Goal: Information Seeking & Learning: Learn about a topic

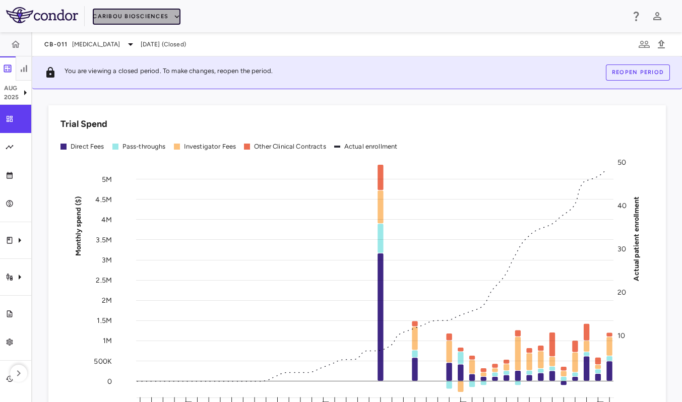
click at [122, 23] on button "Caribou Biosciences" at bounding box center [137, 17] width 88 height 16
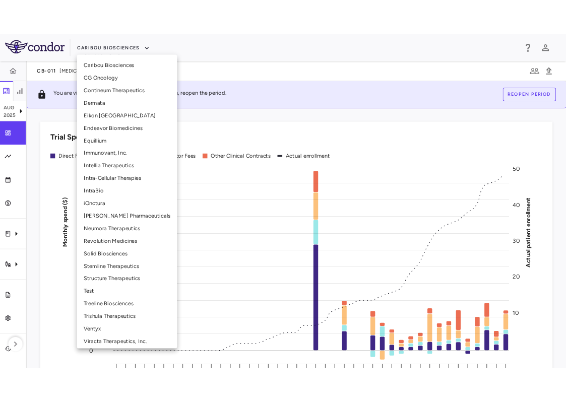
scroll to position [199, 0]
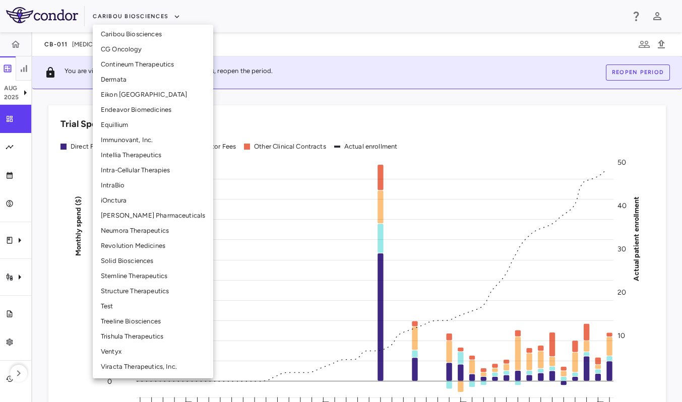
click at [143, 262] on li "Solid Biosciences" at bounding box center [153, 261] width 121 height 15
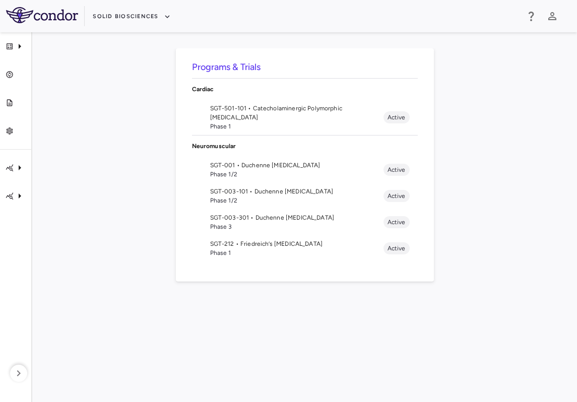
click at [87, 118] on div "Programs & Trials Cardiac SGT-501-101 • Catecholaminergic Polymorphic [MEDICAL_…" at bounding box center [304, 217] width 513 height 338
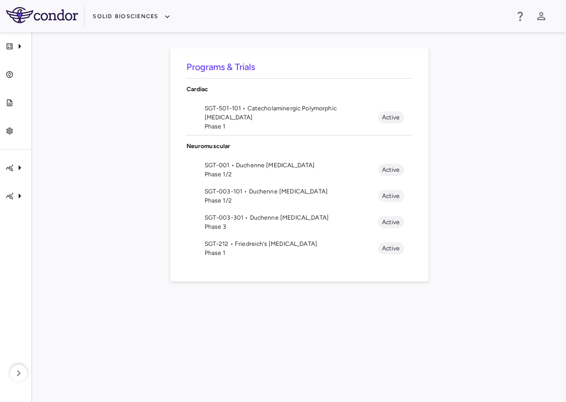
click at [295, 117] on span "SGT-501-101 • Catecholaminergic Polymorphic [MEDICAL_DATA]" at bounding box center [291, 113] width 173 height 18
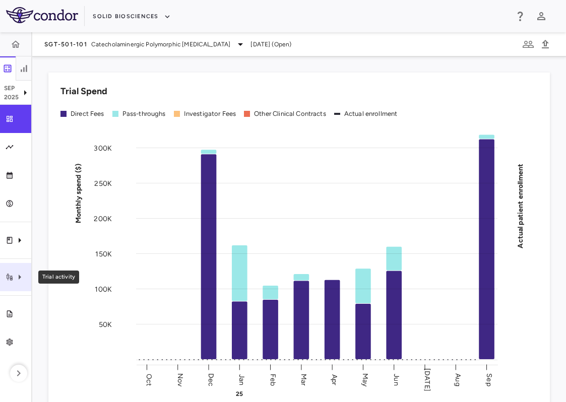
click at [17, 271] on icon "Trial activity" at bounding box center [20, 277] width 12 height 12
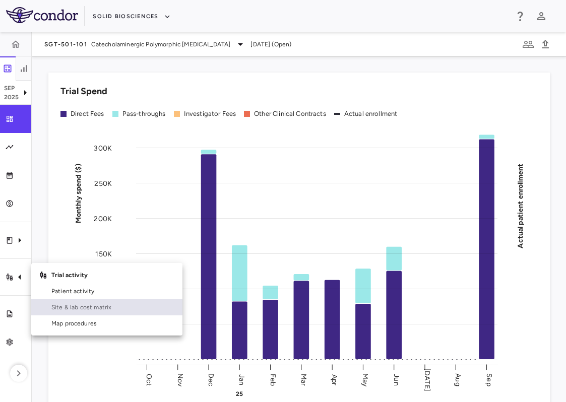
click at [100, 309] on span "Site & lab cost matrix" at bounding box center [112, 307] width 123 height 9
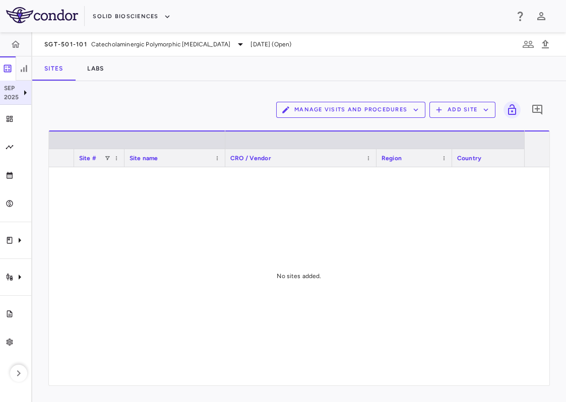
click at [22, 98] on icon at bounding box center [25, 93] width 12 height 12
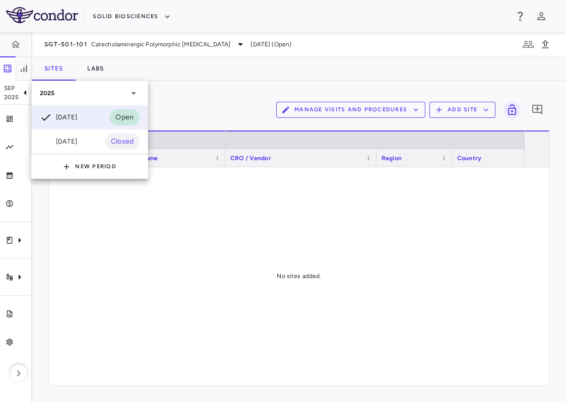
click at [206, 72] on div at bounding box center [283, 201] width 566 height 402
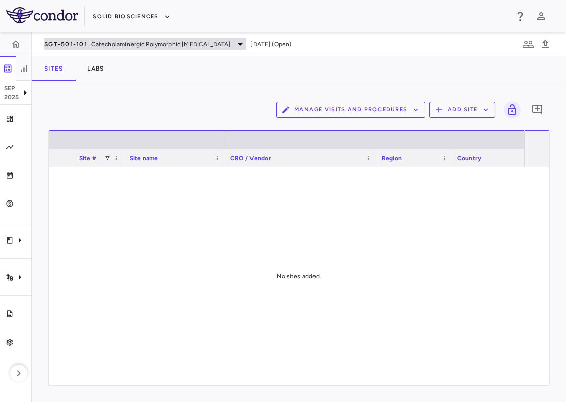
click at [201, 42] on span "Catecholaminergic Polymorphic [MEDICAL_DATA]" at bounding box center [161, 44] width 140 height 9
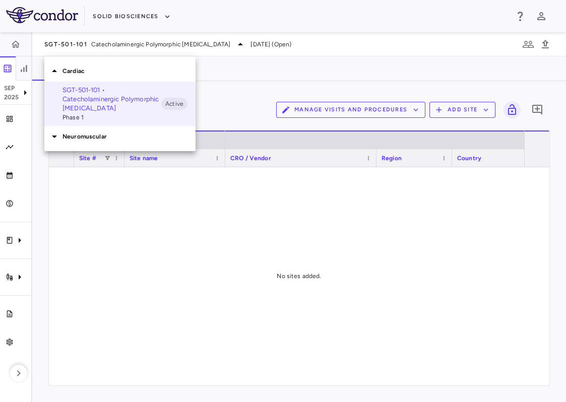
click at [148, 129] on div "Neuromuscular" at bounding box center [119, 136] width 151 height 21
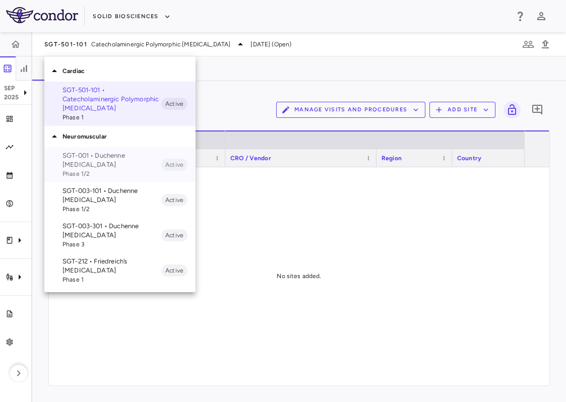
click at [141, 174] on span "Phase 1/2" at bounding box center [112, 173] width 99 height 9
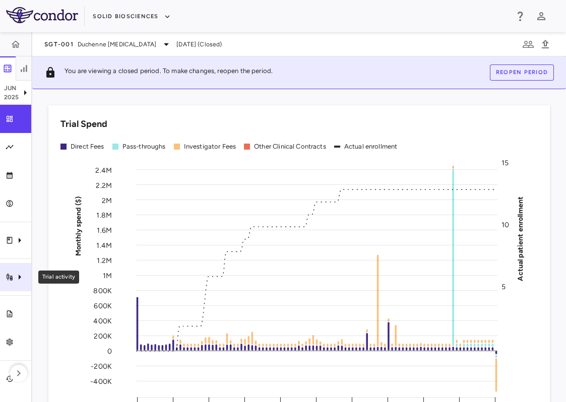
click at [17, 277] on icon "Trial activity" at bounding box center [20, 277] width 12 height 12
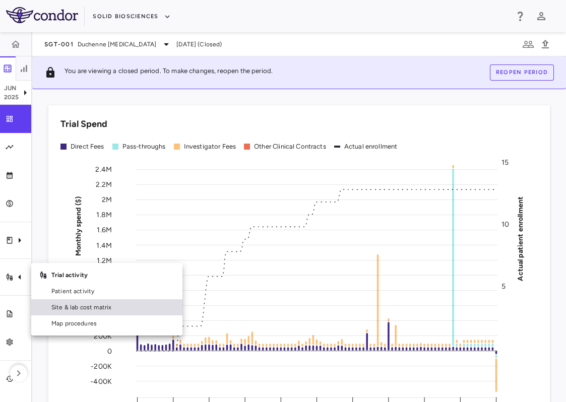
click at [55, 309] on span "Site & lab cost matrix" at bounding box center [112, 307] width 123 height 9
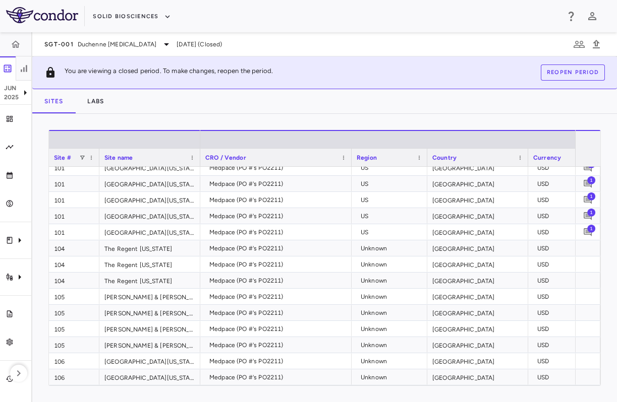
click at [191, 108] on div "Sites Labs" at bounding box center [324, 101] width 584 height 24
click at [227, 97] on div "Sites Labs" at bounding box center [324, 101] width 584 height 24
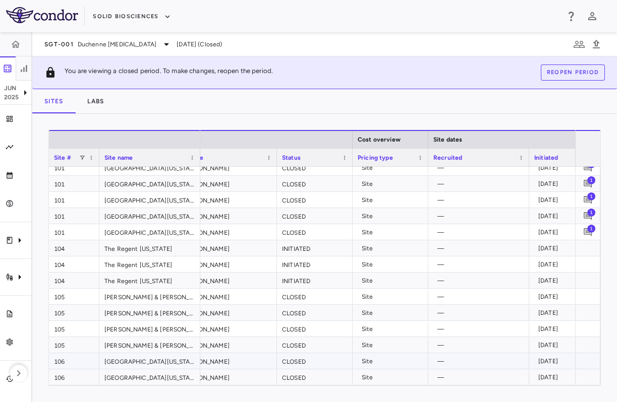
scroll to position [0, 465]
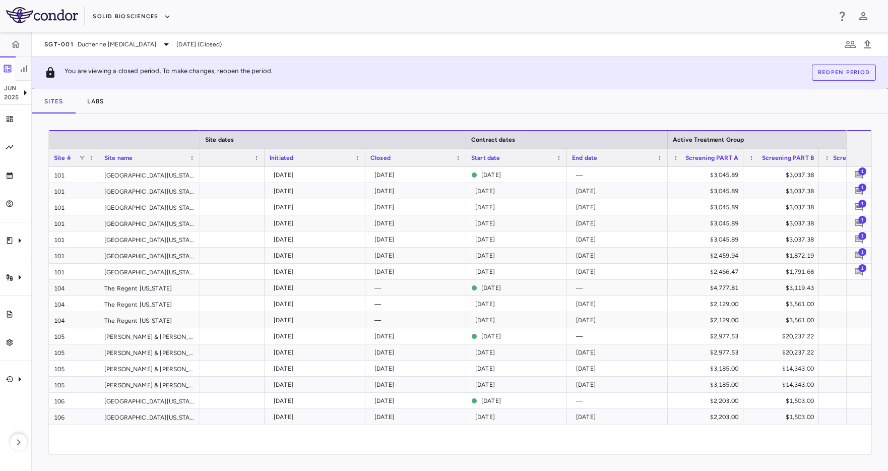
click at [309, 13] on div "Solid Biosciences" at bounding box center [461, 16] width 737 height 17
click at [320, 21] on div "Solid Biosciences" at bounding box center [461, 16] width 737 height 17
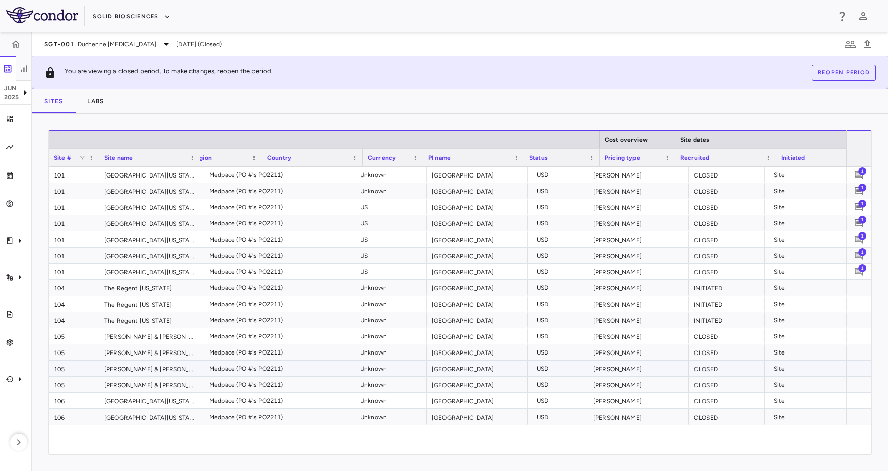
scroll to position [0, 0]
click at [468, 42] on div "SGT-001 Duchenne [MEDICAL_DATA] [DATE] (Closed)" at bounding box center [460, 44] width 856 height 24
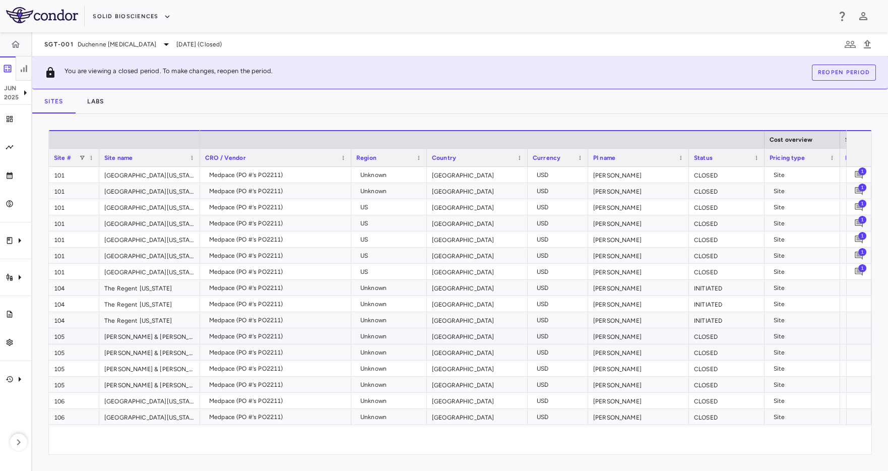
click at [73, 340] on div "105" at bounding box center [74, 336] width 50 height 16
click at [396, 341] on div "Unknown" at bounding box center [392, 336] width 62 height 16
click at [397, 312] on div "Unknown" at bounding box center [392, 320] width 62 height 16
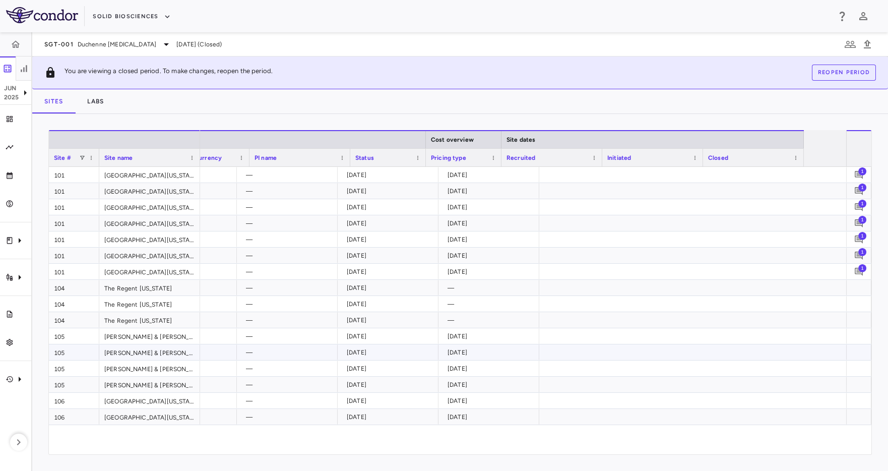
scroll to position [0, 604]
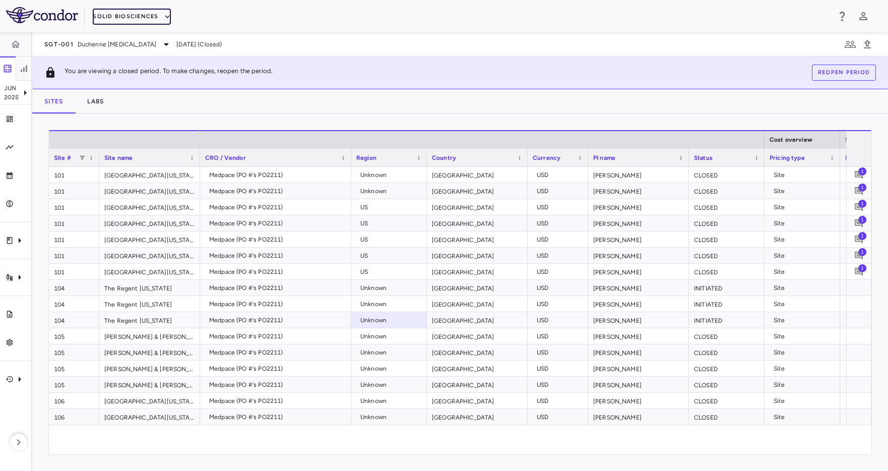
click at [139, 12] on button "Solid Biosciences" at bounding box center [132, 17] width 78 height 16
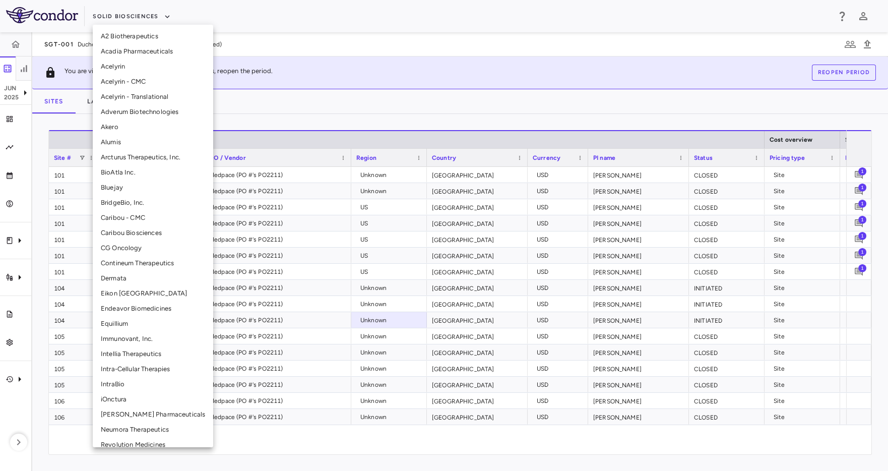
click at [130, 245] on li "CG Oncology" at bounding box center [153, 248] width 121 height 15
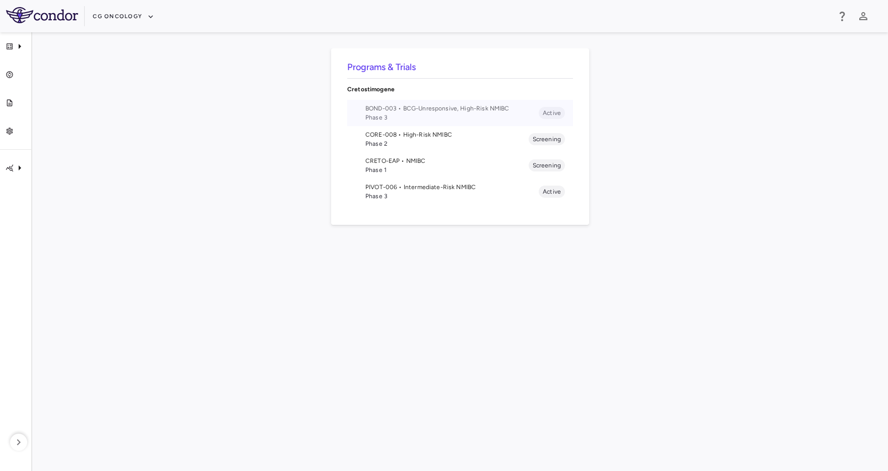
click at [421, 105] on span "BOND-003 • BCG-Unresponsive, High-Risk NMIBC" at bounding box center [452, 108] width 173 height 9
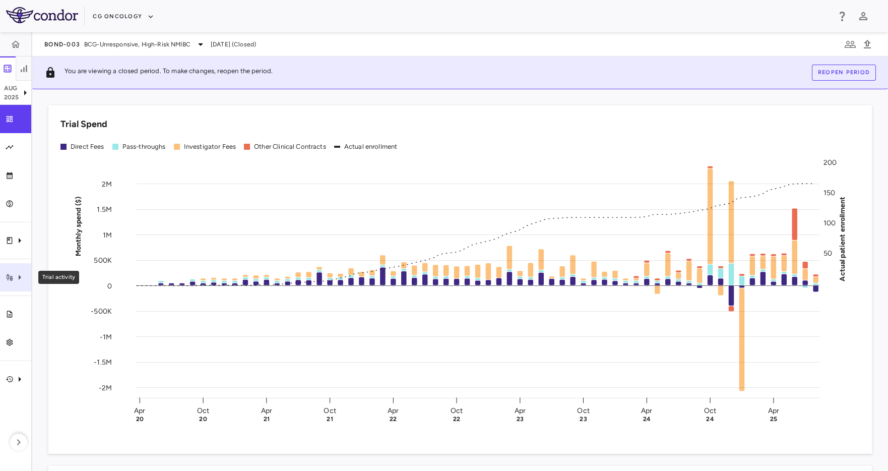
click at [22, 279] on icon "Trial activity" at bounding box center [20, 277] width 12 height 12
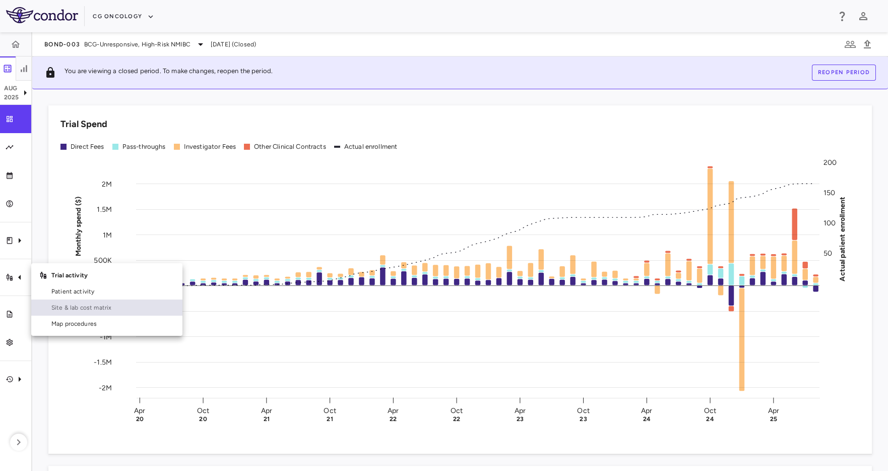
click at [60, 301] on link "Site & lab cost matrix" at bounding box center [106, 308] width 151 height 16
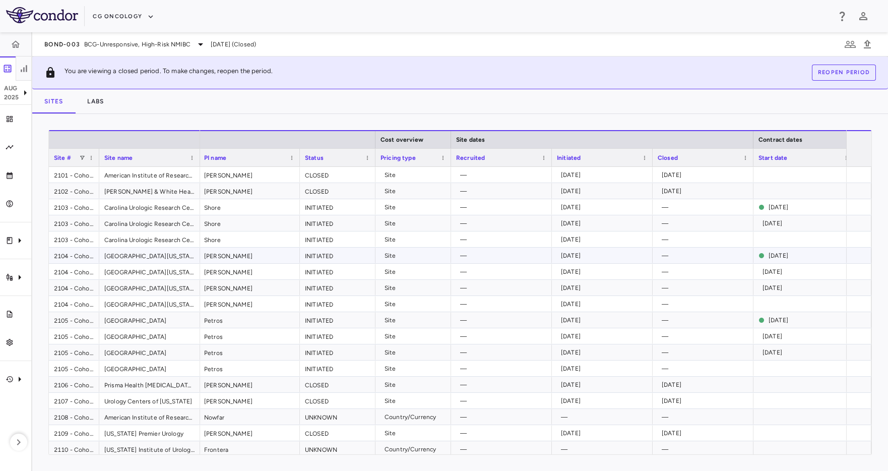
scroll to position [0, 553]
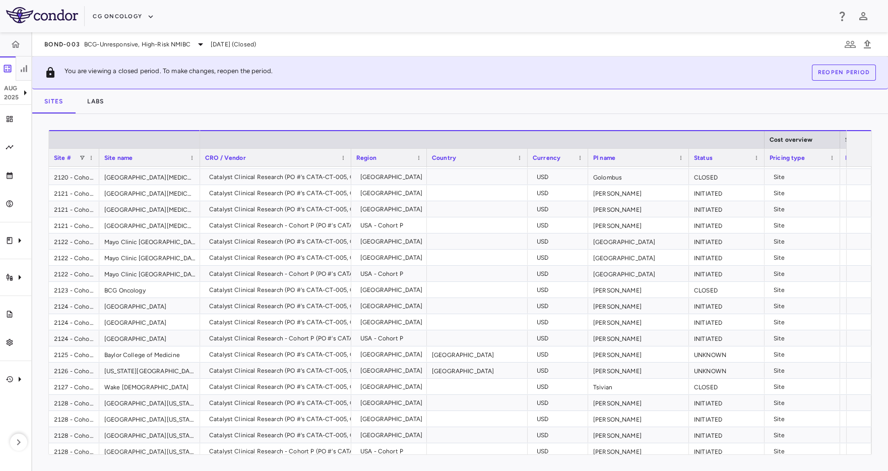
click at [99, 158] on div at bounding box center [99, 158] width 4 height 18
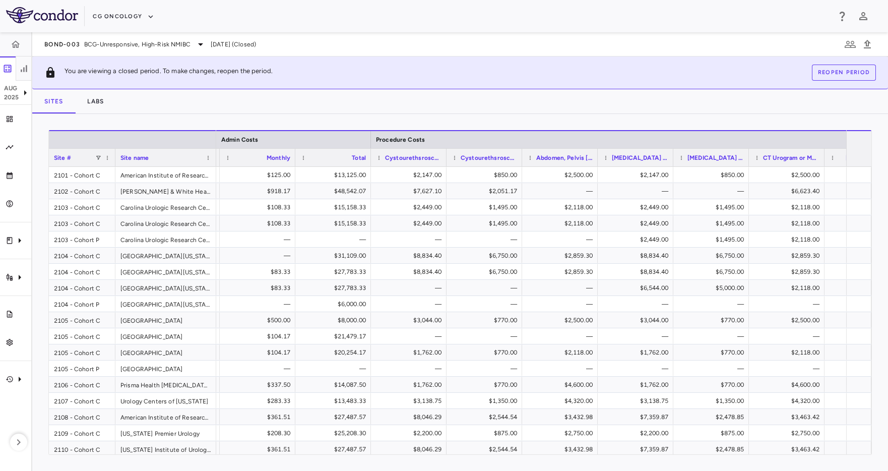
click at [478, 31] on div "CG Oncology" at bounding box center [444, 16] width 888 height 32
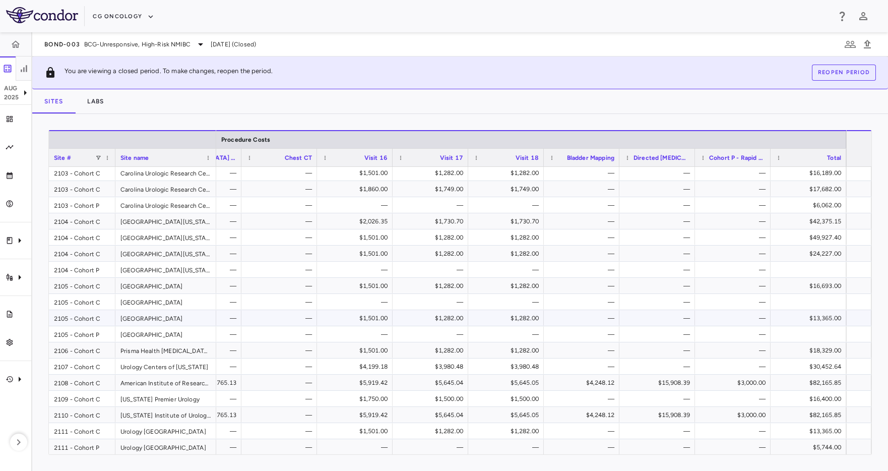
scroll to position [0, 0]
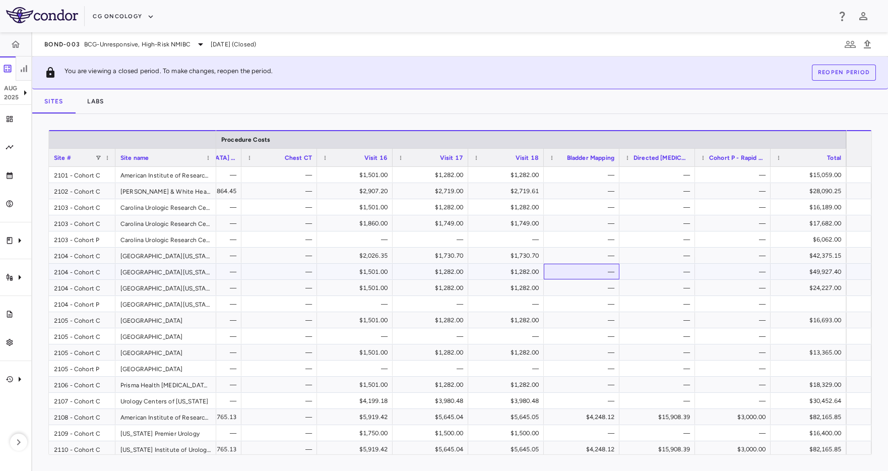
click at [585, 265] on div "—" at bounding box center [584, 272] width 62 height 16
click at [358, 100] on div "Sites Labs" at bounding box center [460, 101] width 856 height 24
click at [591, 127] on div "Press ENTER to sort. Press ALT DOWN to open column menu. Press CTRL ENTER to op…" at bounding box center [460, 292] width 856 height 357
